Goal: Information Seeking & Learning: Learn about a topic

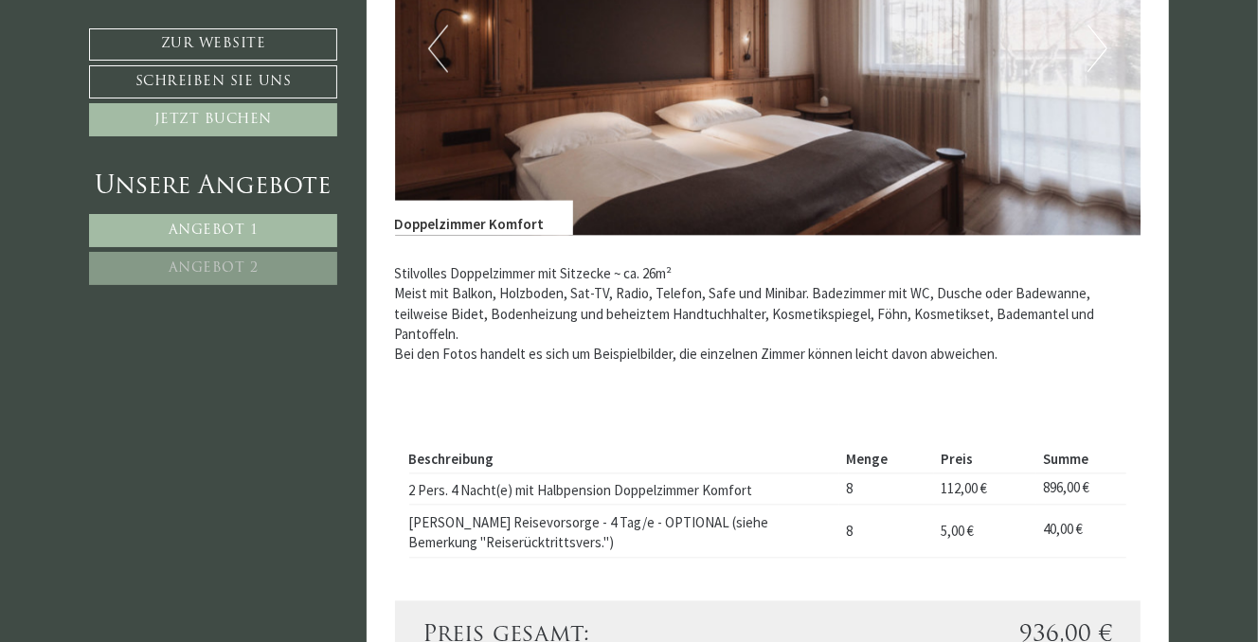
scroll to position [2937, 0]
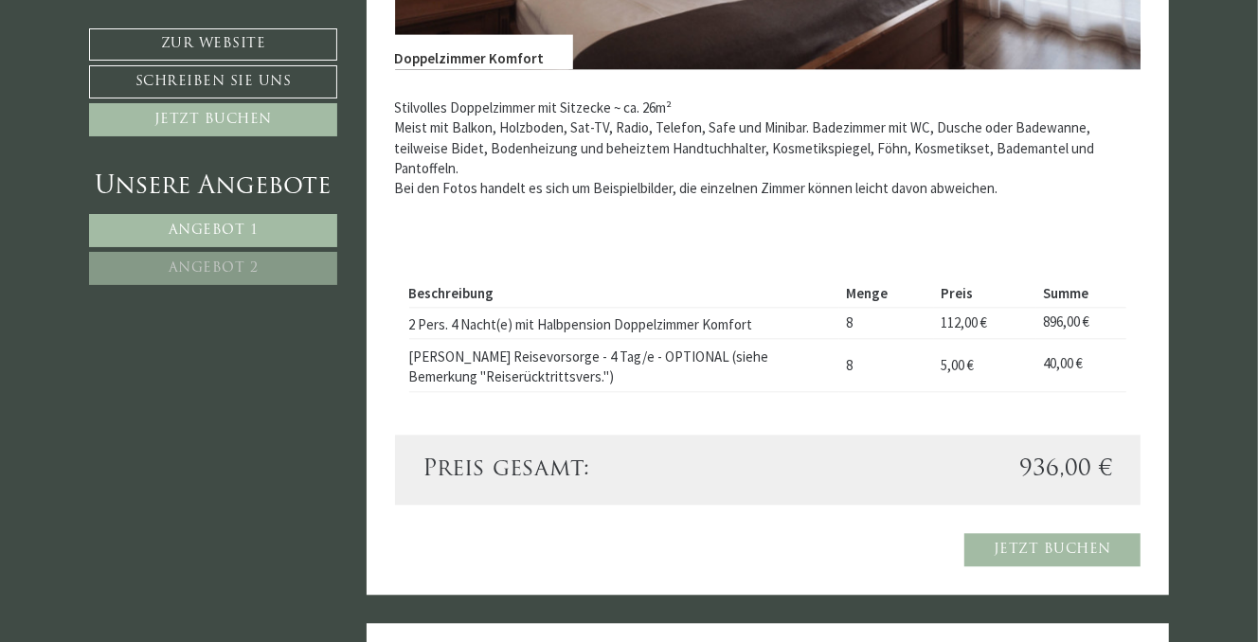
click at [207, 272] on link "Angebot 2" at bounding box center [213, 268] width 248 height 33
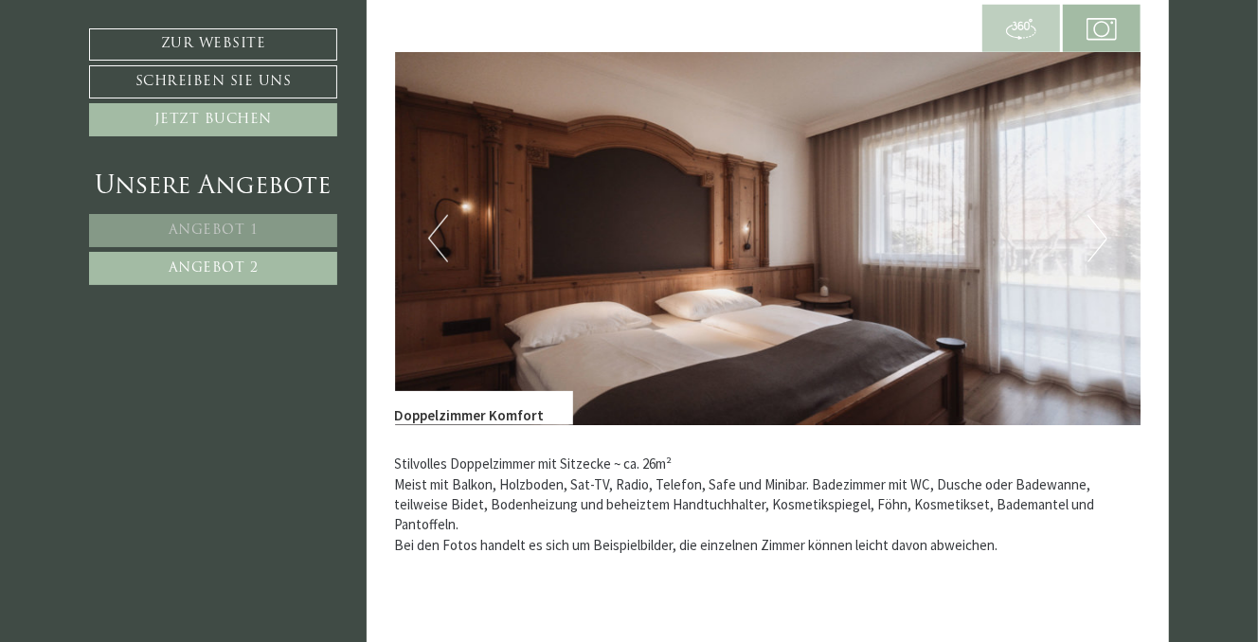
scroll to position [1201, 0]
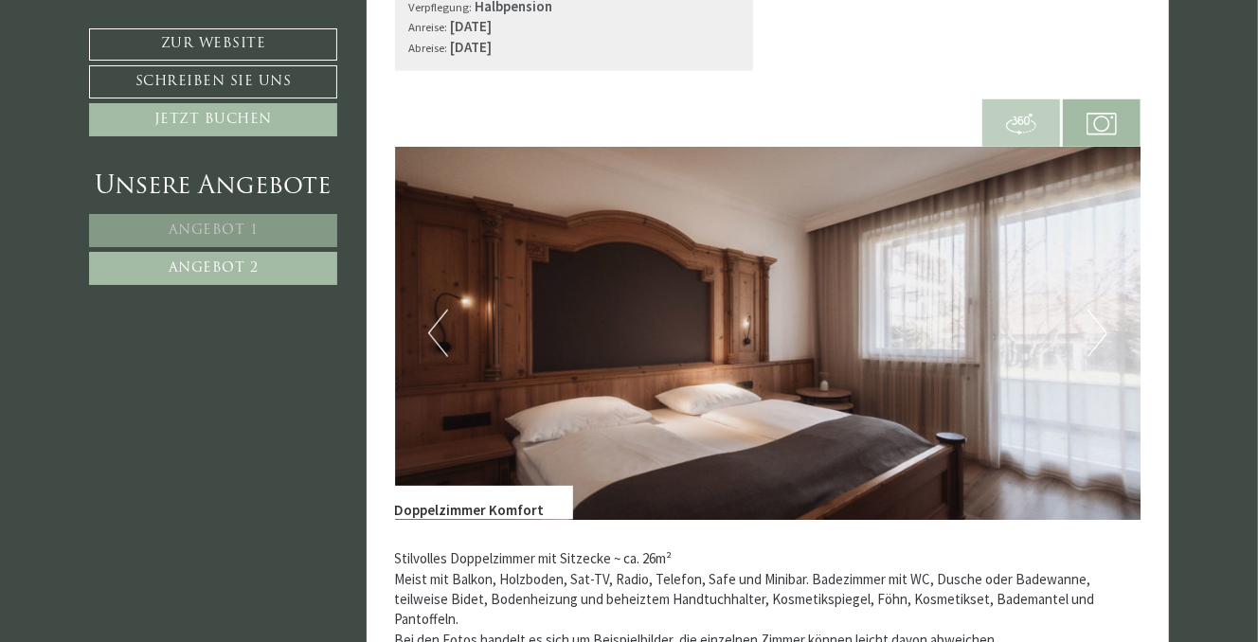
click at [444, 331] on button "Previous" at bounding box center [438, 333] width 20 height 47
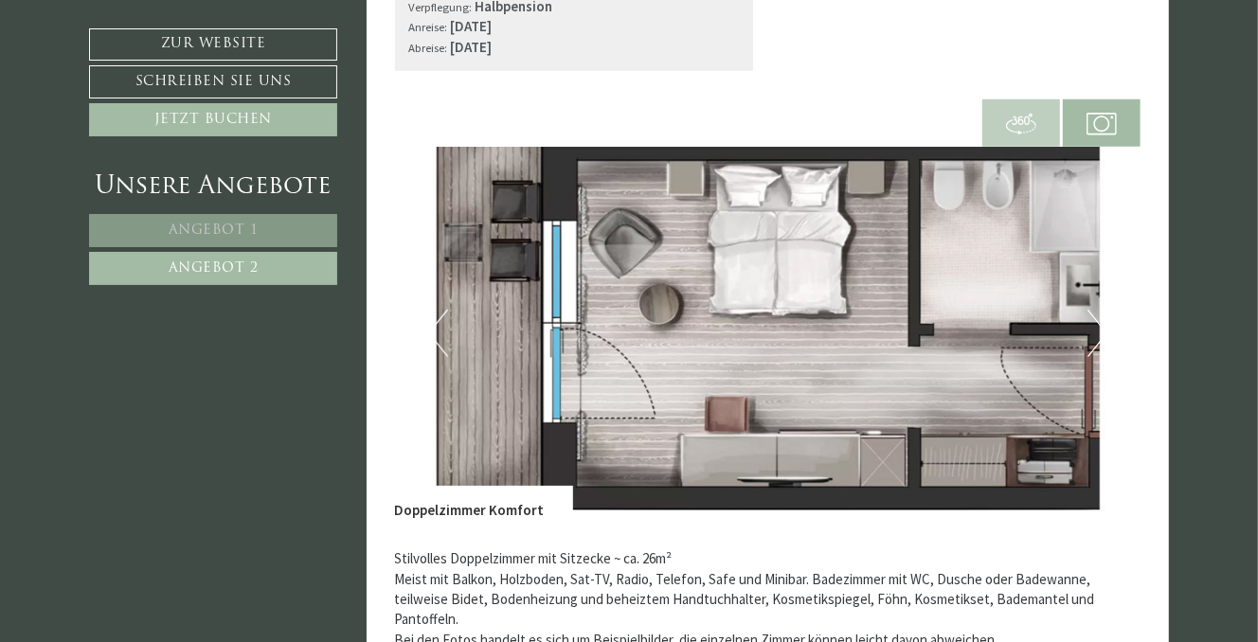
click at [1085, 343] on img at bounding box center [768, 333] width 746 height 373
click at [1092, 345] on button "Next" at bounding box center [1098, 333] width 20 height 47
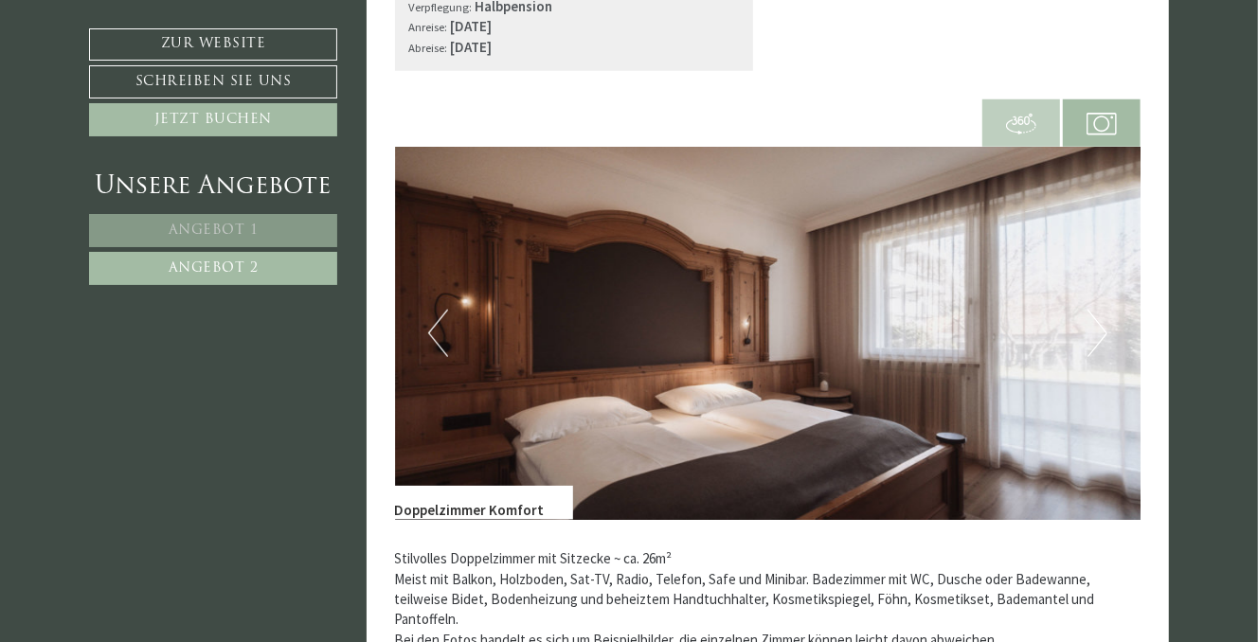
click at [1092, 345] on button "Next" at bounding box center [1098, 333] width 20 height 47
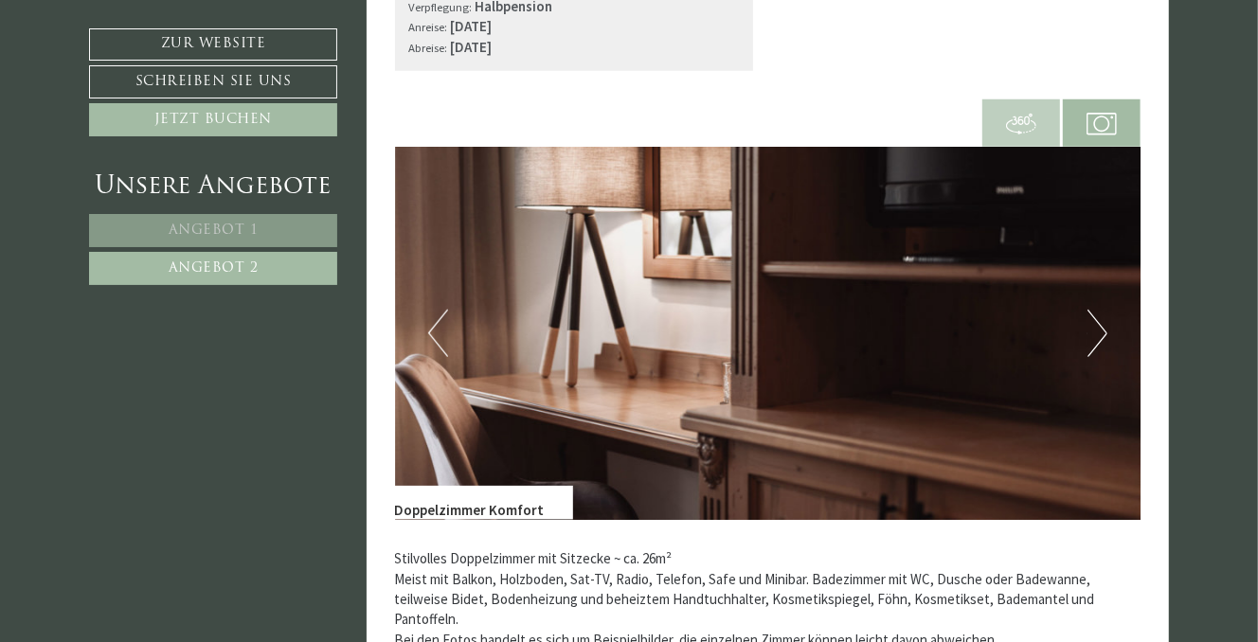
click at [1092, 345] on button "Next" at bounding box center [1098, 333] width 20 height 47
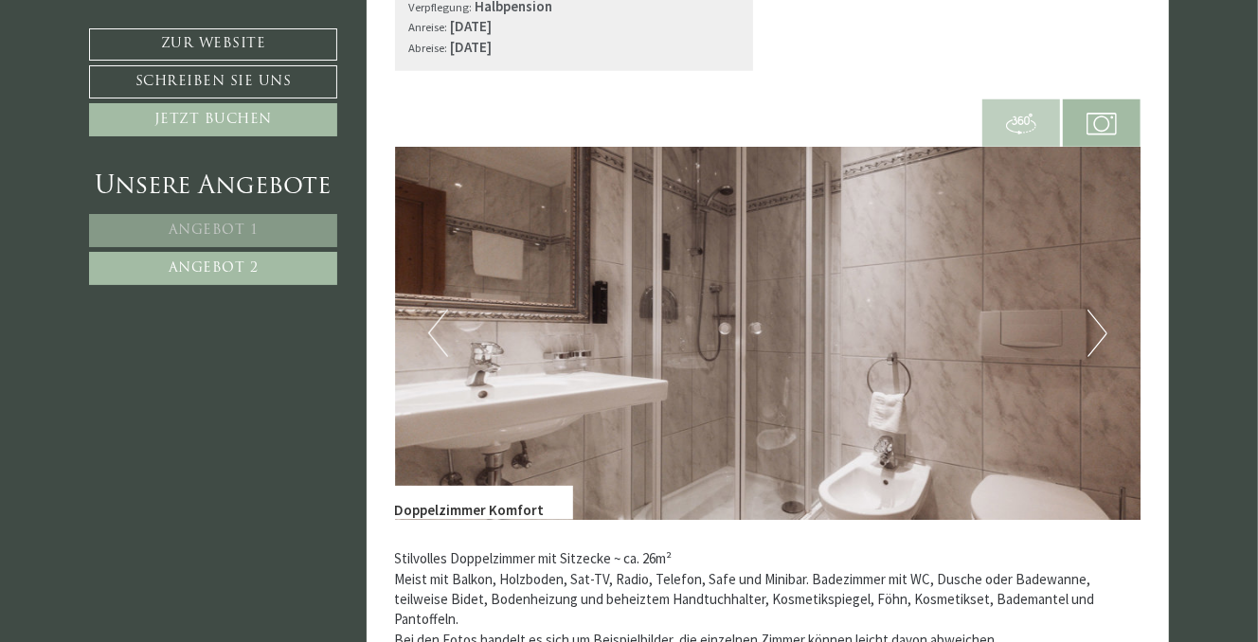
click at [1092, 345] on button "Next" at bounding box center [1098, 333] width 20 height 47
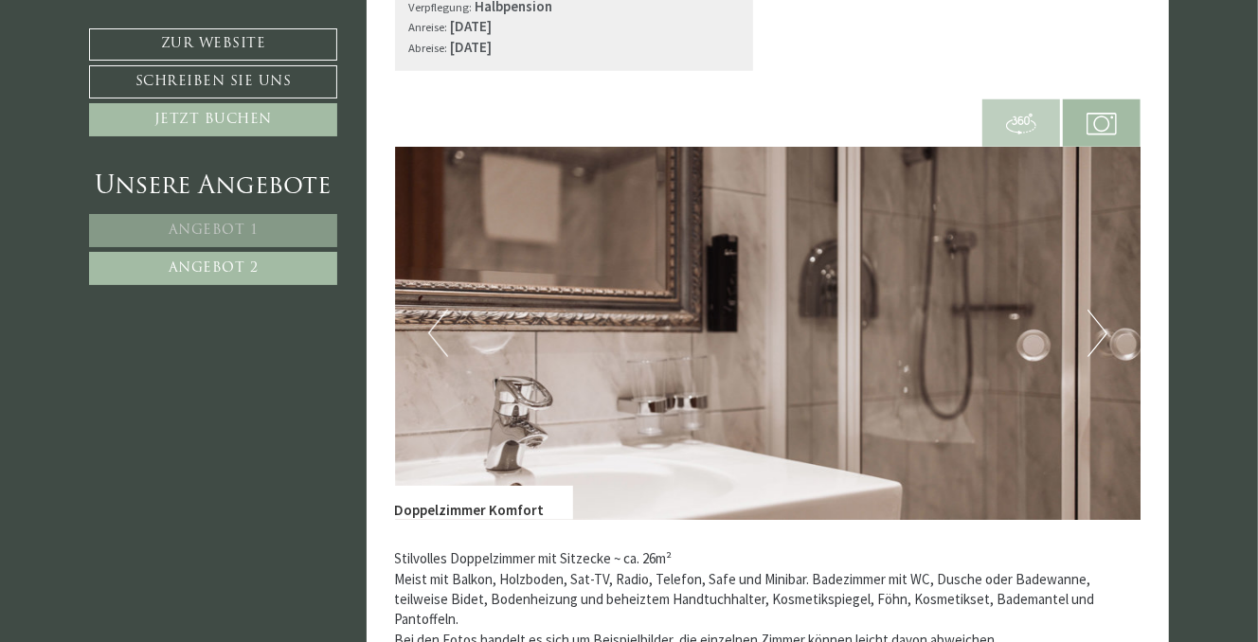
click at [1093, 345] on button "Next" at bounding box center [1098, 333] width 20 height 47
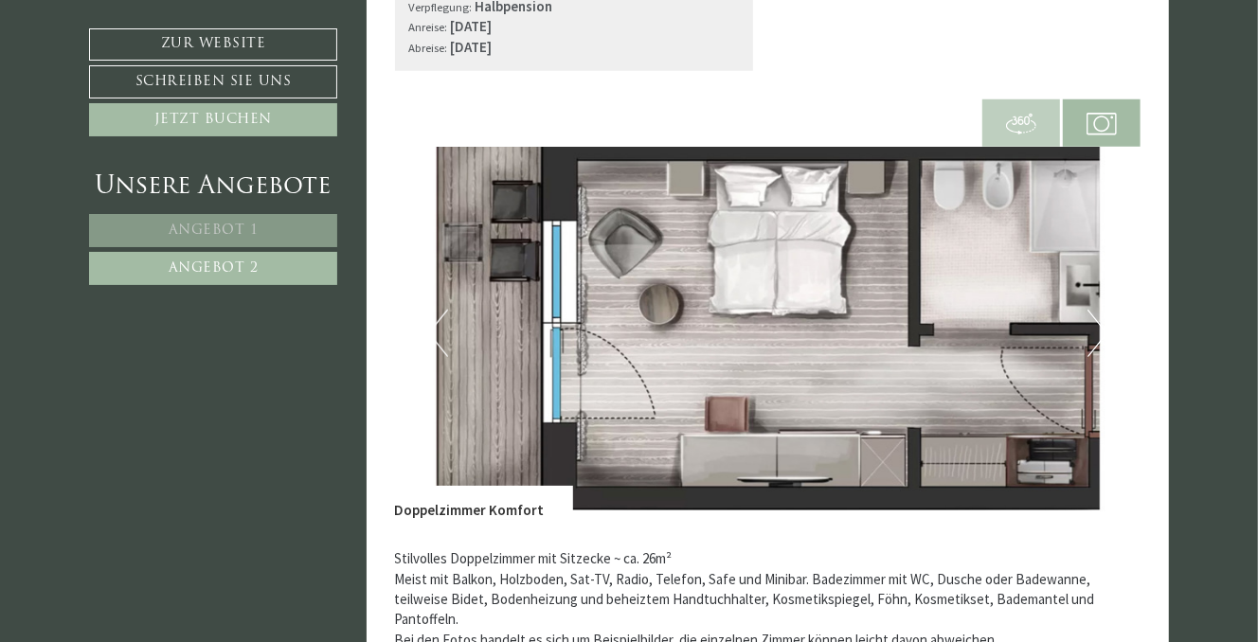
click at [1093, 345] on button "Next" at bounding box center [1098, 333] width 20 height 47
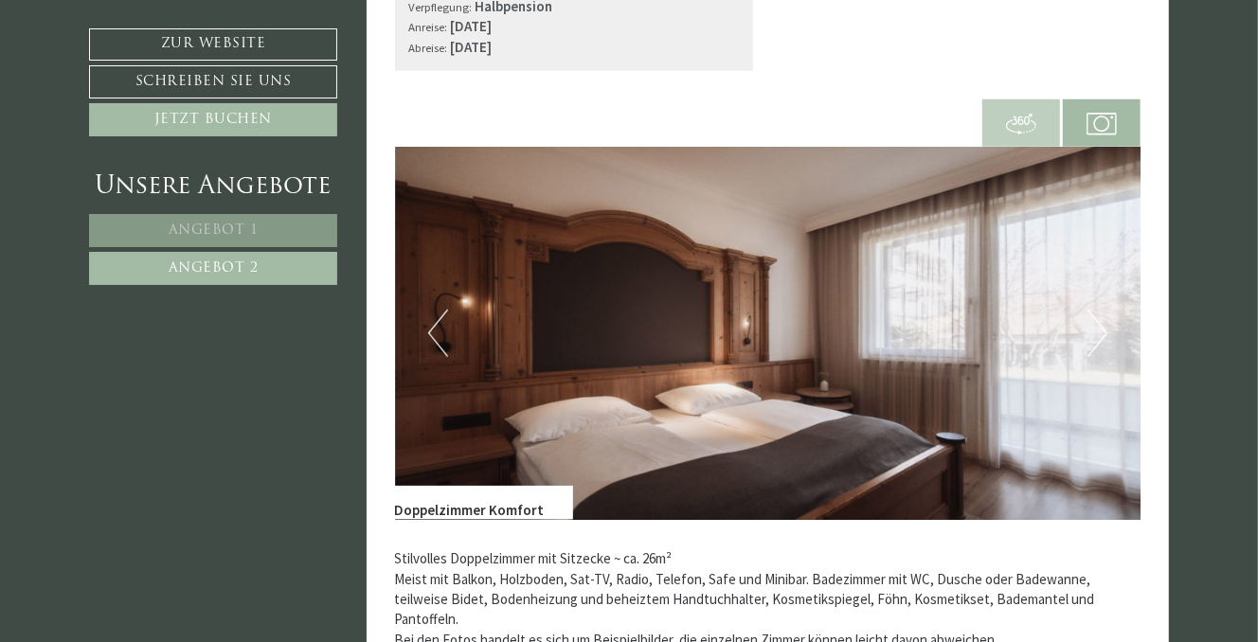
click at [1093, 345] on button "Next" at bounding box center [1098, 333] width 20 height 47
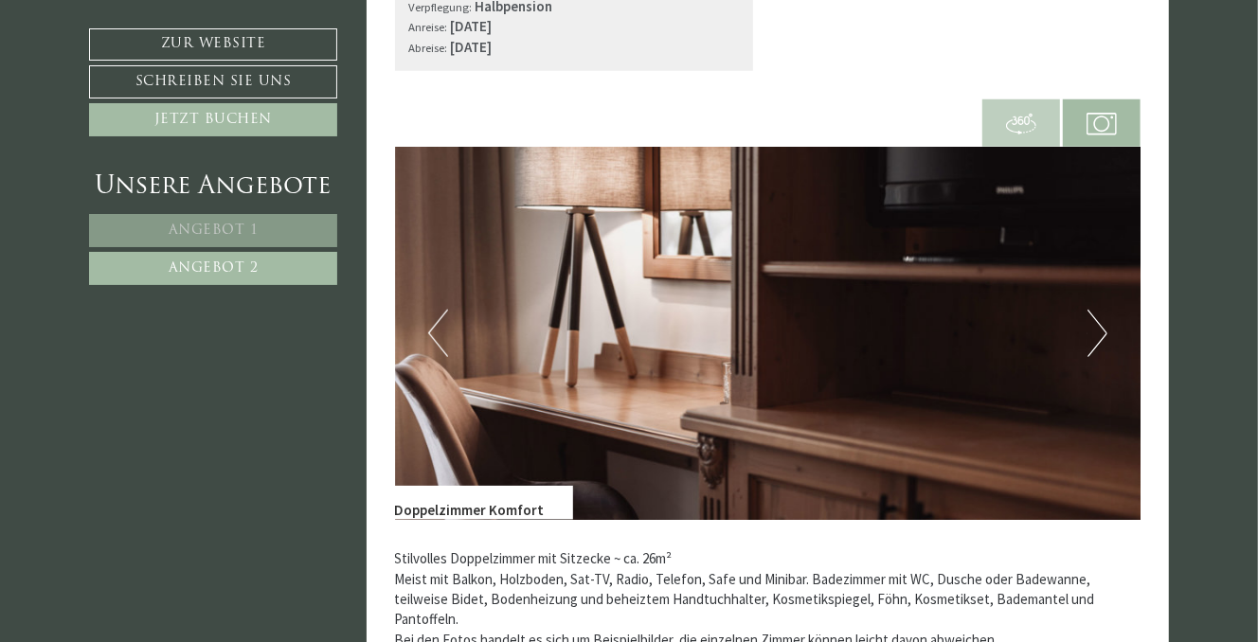
click at [1093, 345] on button "Next" at bounding box center [1098, 333] width 20 height 47
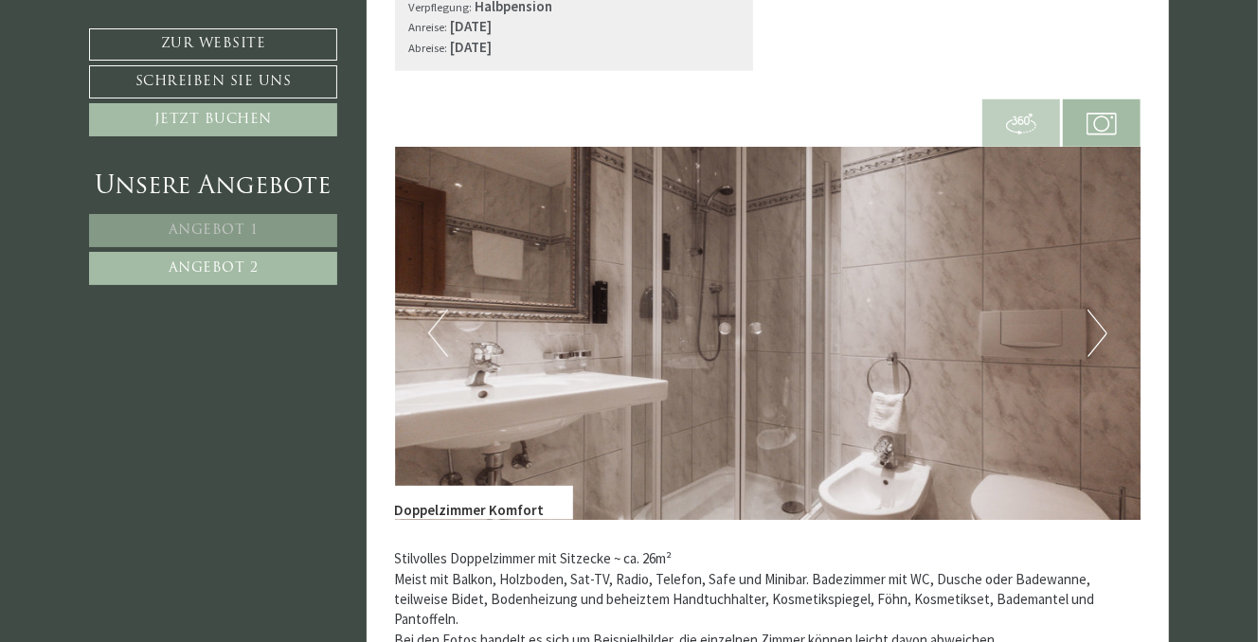
click at [1090, 345] on button "Next" at bounding box center [1098, 333] width 20 height 47
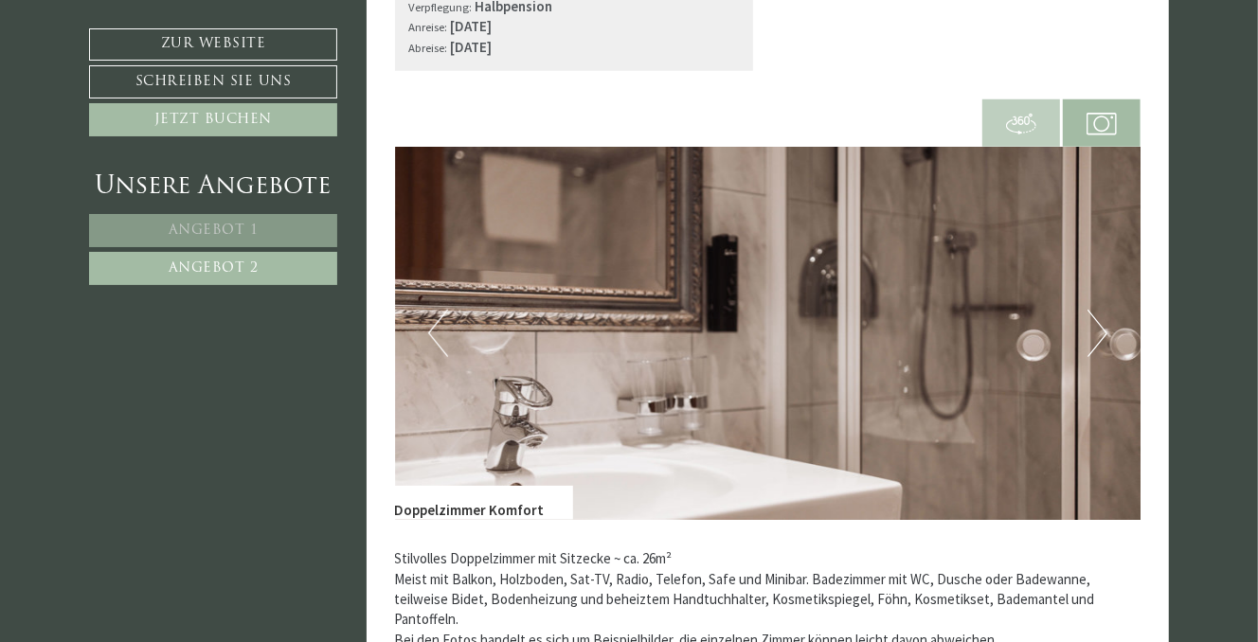
click at [228, 214] on link "Angebot 1" at bounding box center [213, 230] width 248 height 33
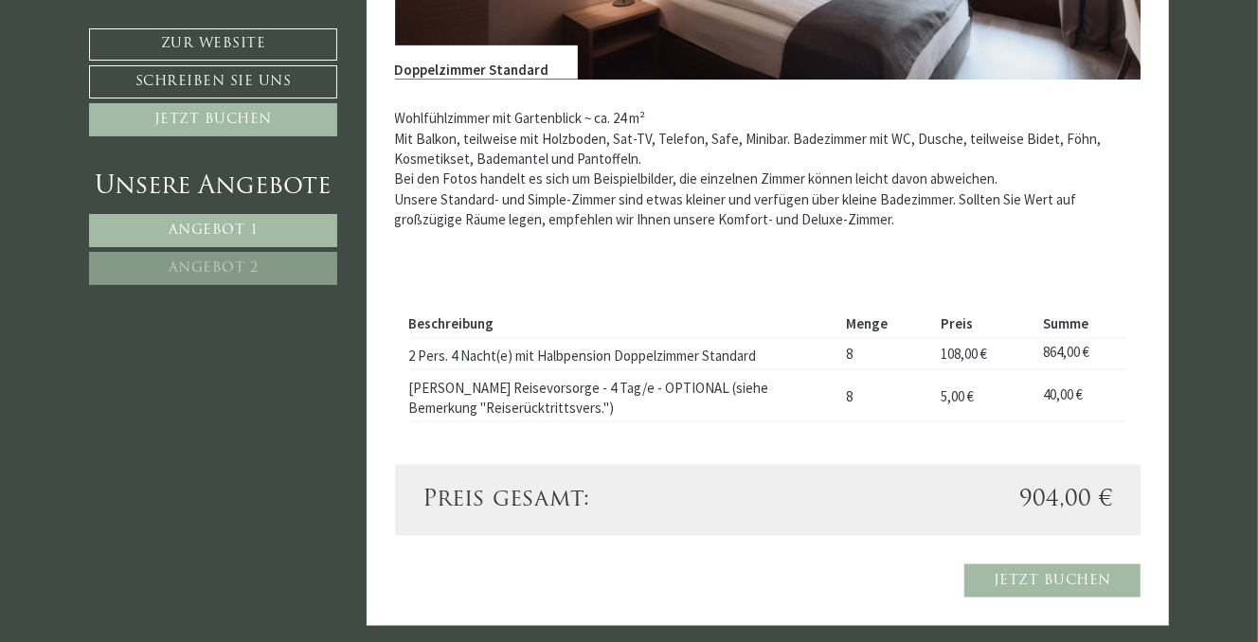
scroll to position [1675, 0]
